Goal: Check status: Check status

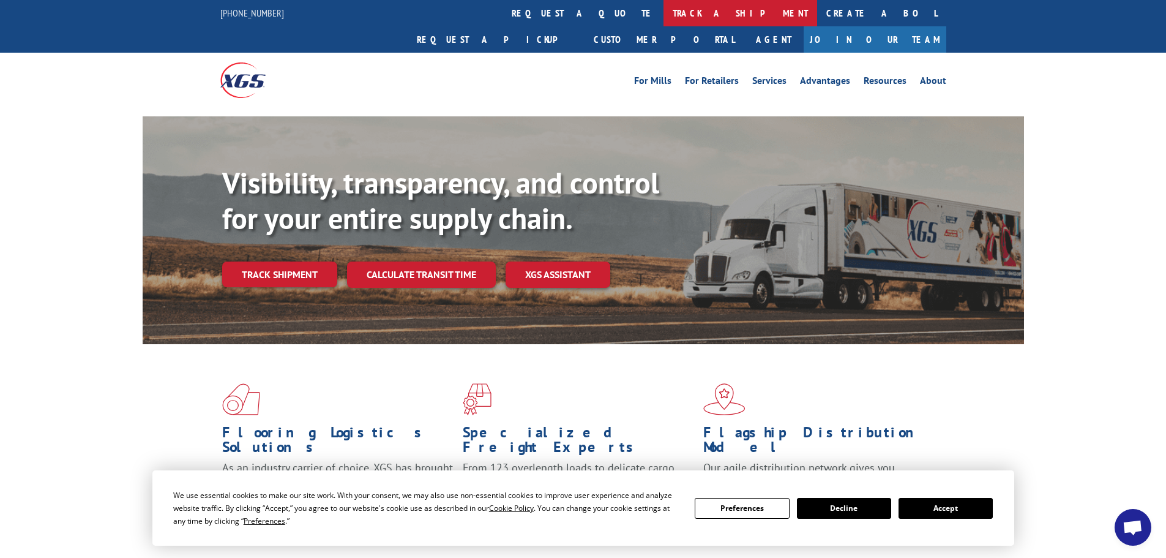
click at [664, 11] on link "track a shipment" at bounding box center [741, 13] width 154 height 26
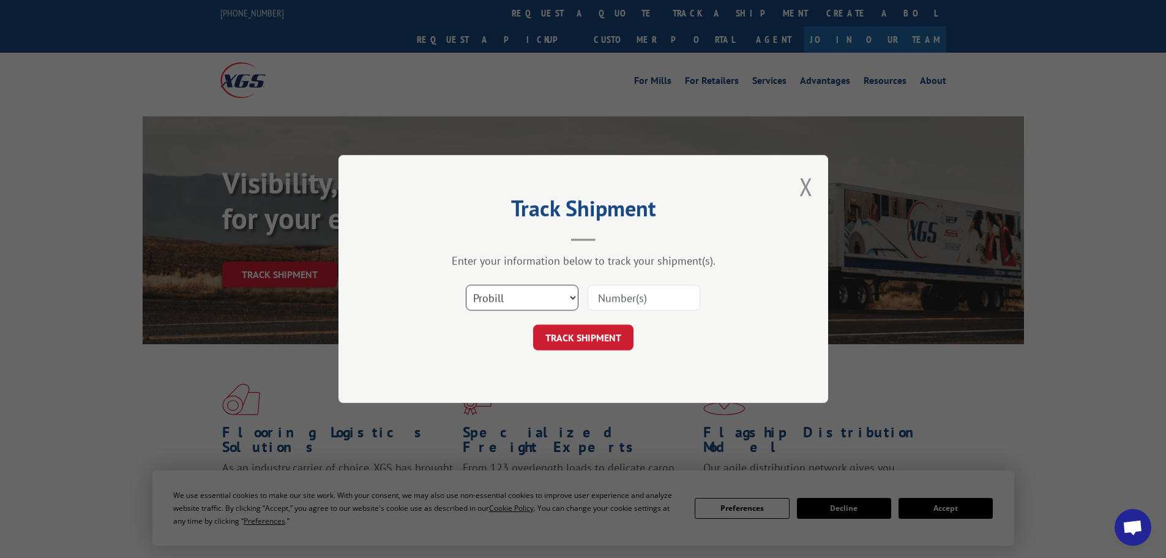
click at [541, 293] on select "Select category... Probill BOL PO" at bounding box center [522, 298] width 113 height 26
click at [466, 285] on select "Select category... Probill BOL PO" at bounding box center [522, 298] width 113 height 26
click at [533, 296] on select "Select category... Probill BOL PO" at bounding box center [522, 298] width 113 height 26
select select "po"
click at [466, 285] on select "Select category... Probill BOL PO" at bounding box center [522, 298] width 113 height 26
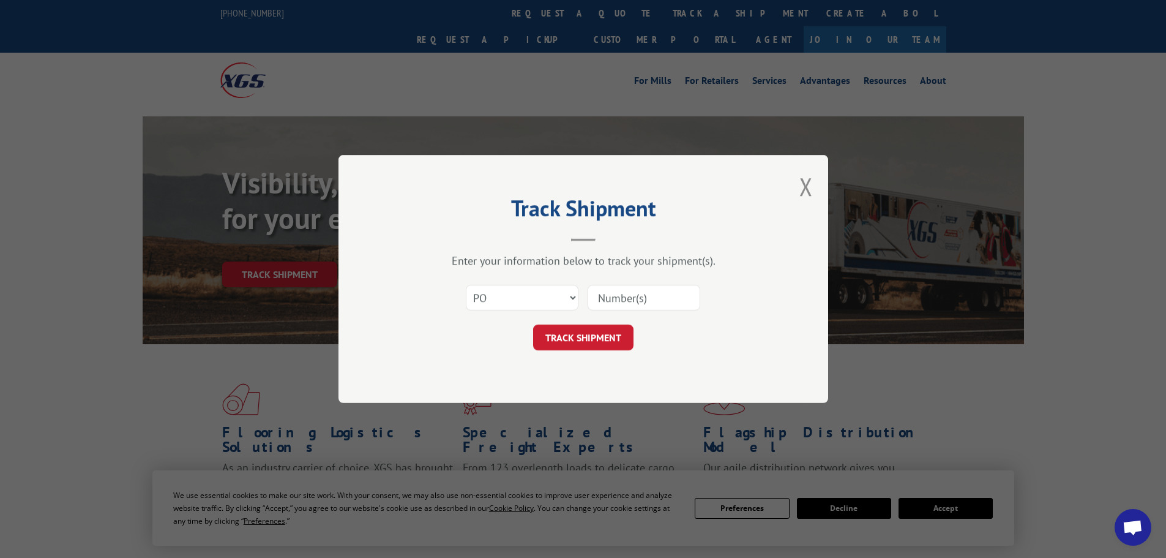
click at [605, 293] on input at bounding box center [644, 298] width 113 height 26
paste input "21535431"
type input "21535431"
click at [574, 339] on button "TRACK SHIPMENT" at bounding box center [583, 338] width 100 height 26
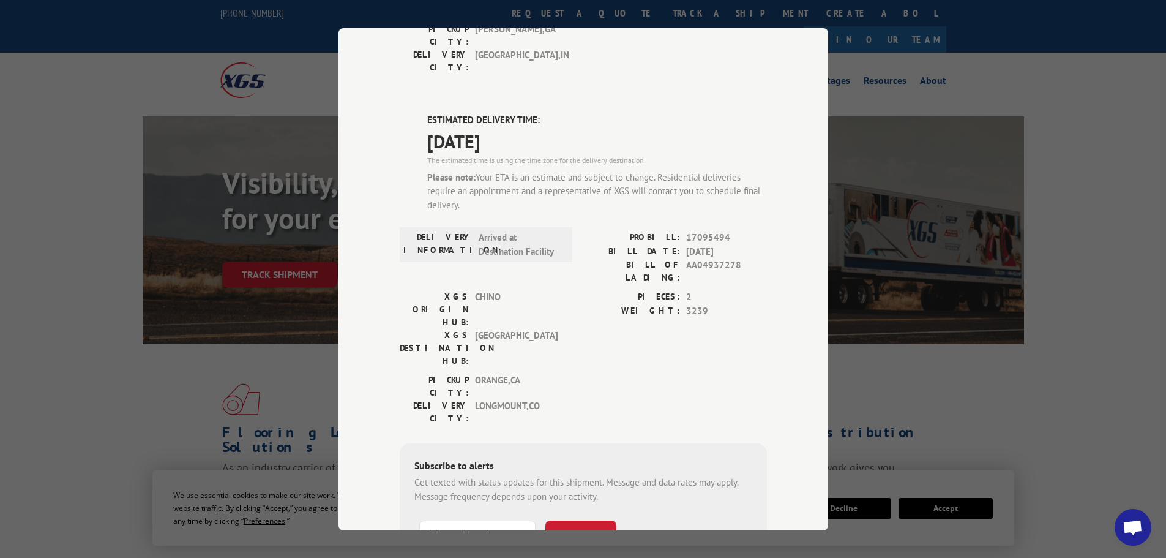
scroll to position [306, 0]
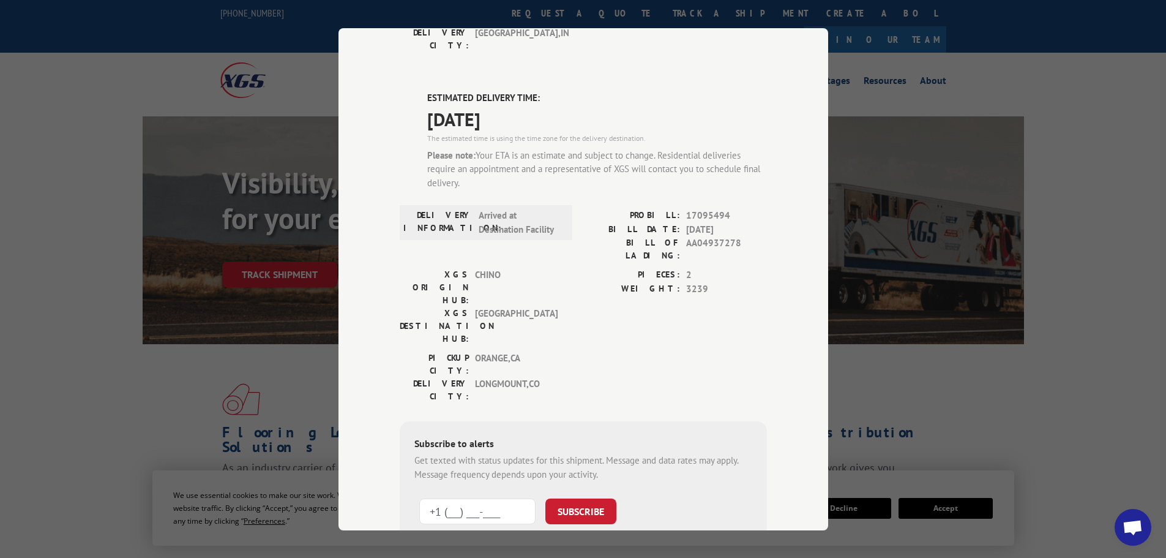
click at [481, 498] on input "+1 (___) ___-____" at bounding box center [477, 511] width 116 height 26
paste input "3) 039-4478"
drag, startPoint x: 511, startPoint y: 366, endPoint x: 541, endPoint y: 364, distance: 30.6
click at [547, 491] on form "+1 (__3) 039-4478 SUBSCRIBE Note: by providing a telephone number and submittin…" at bounding box center [584, 532] width 338 height 82
type input "+1 (___) ___-____"
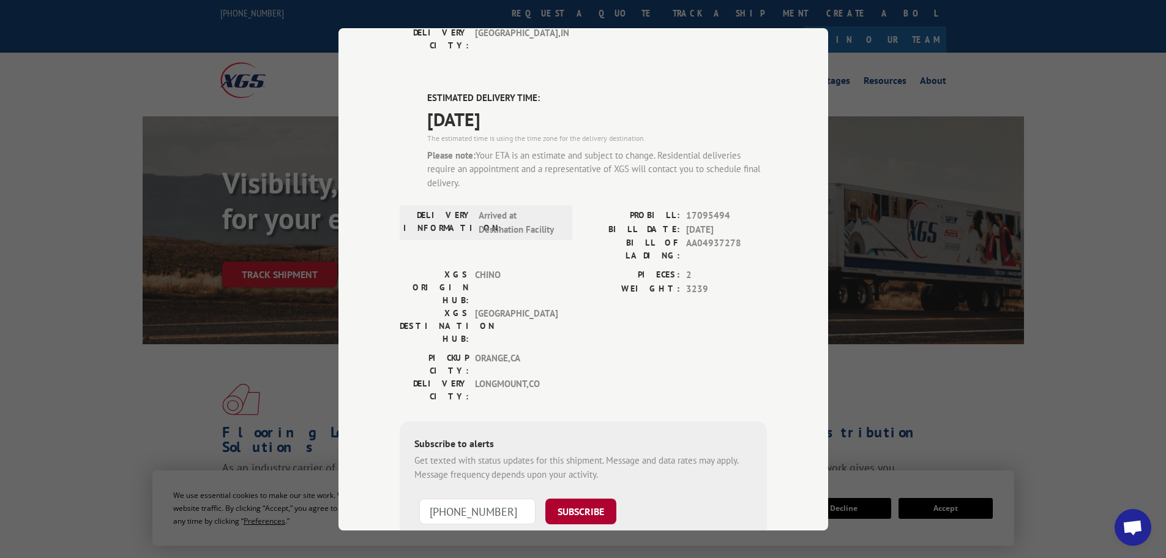
type input "[PHONE_NUMBER]"
click at [569, 498] on button "SUBSCRIBE" at bounding box center [581, 511] width 71 height 26
